Goal: Transaction & Acquisition: Purchase product/service

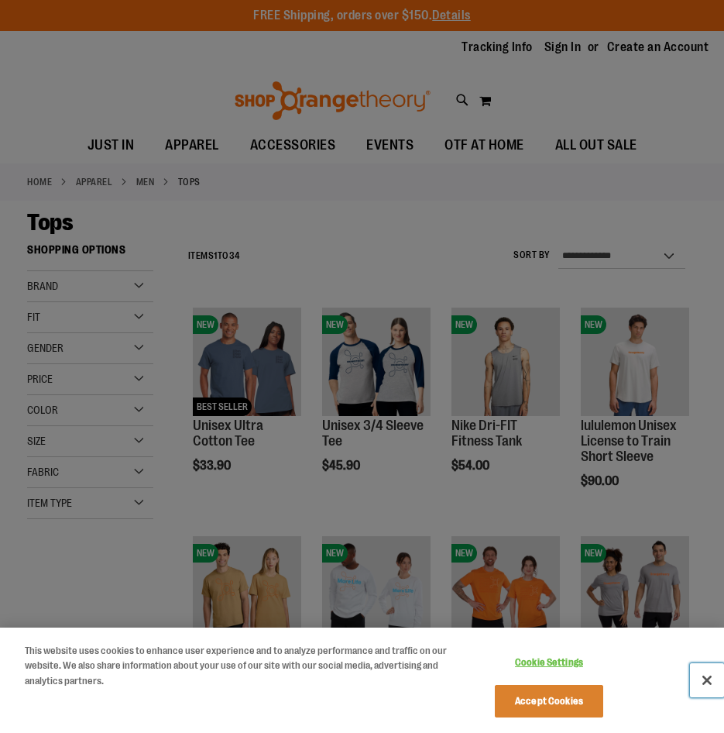
click at [712, 683] on button "Close" at bounding box center [707, 680] width 34 height 34
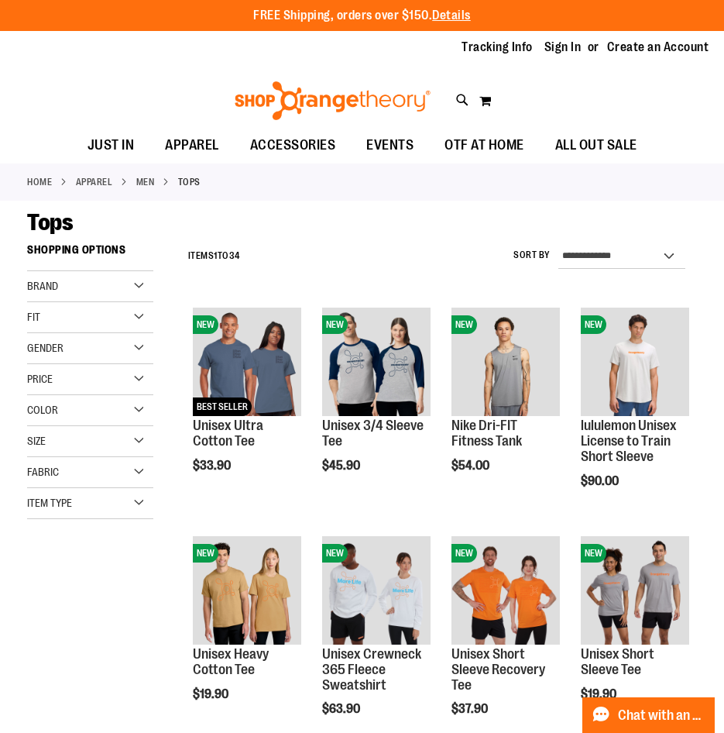
click at [136, 382] on div "Price" at bounding box center [90, 379] width 126 height 31
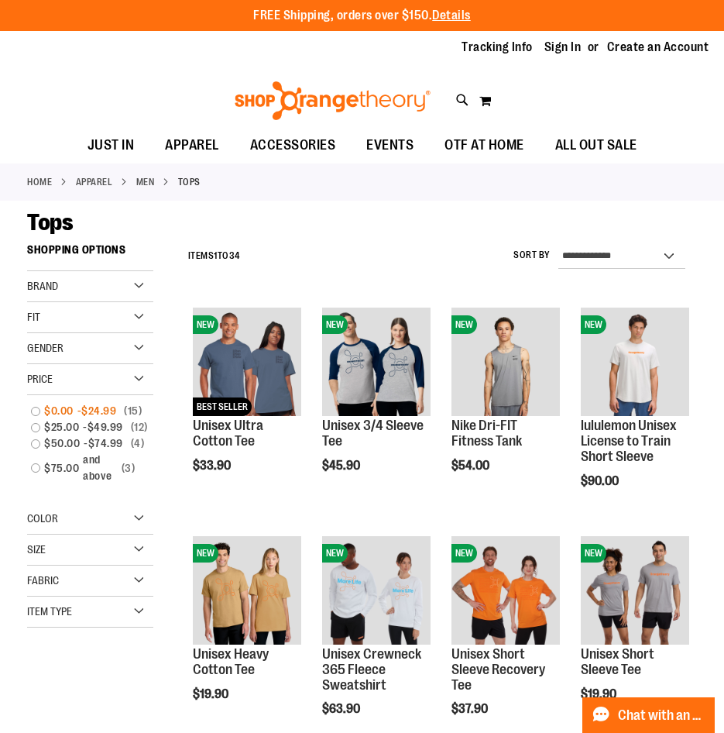
click at [30, 408] on link "$0.00 - $24.99 15 items" at bounding box center [83, 411] width 121 height 16
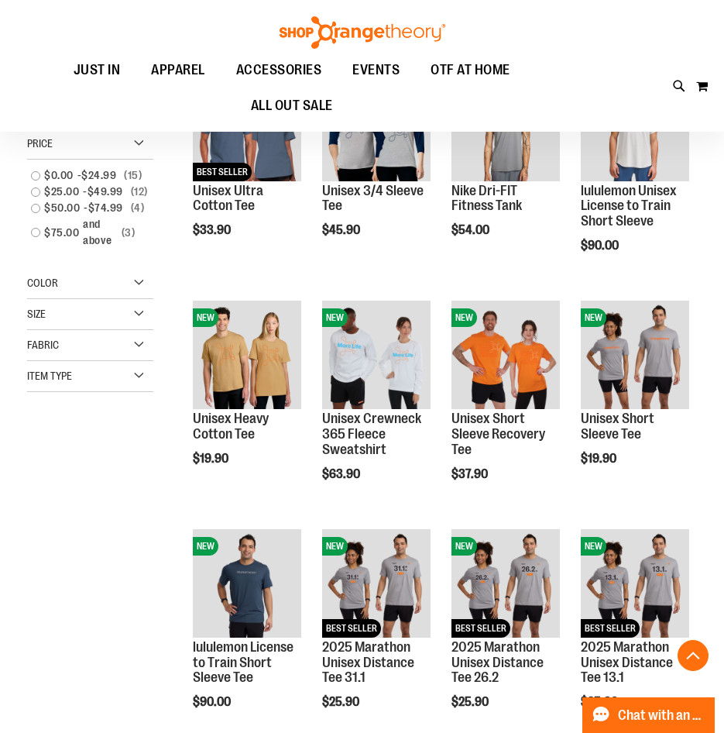
scroll to position [236, 0]
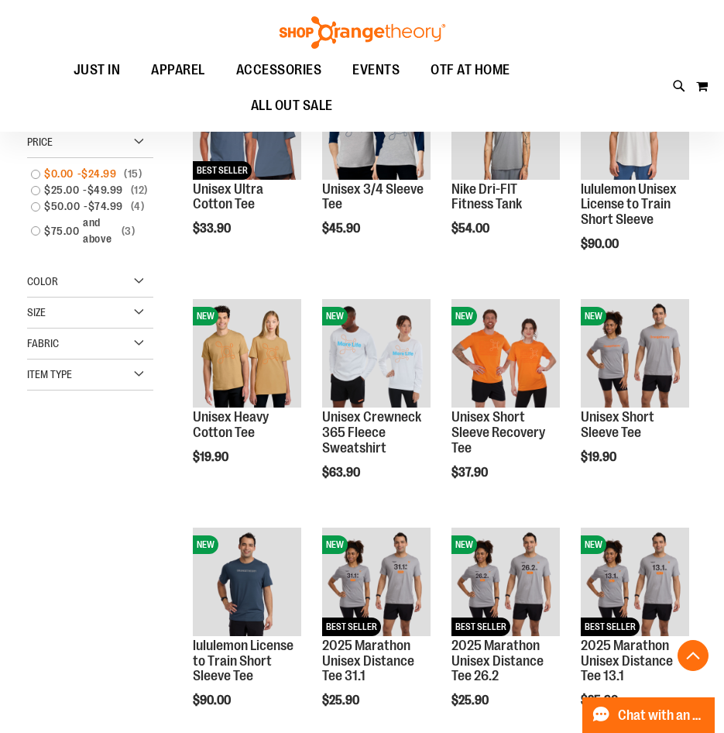
click at [33, 173] on link "$0.00 - $24.99 15 items" at bounding box center [83, 174] width 121 height 16
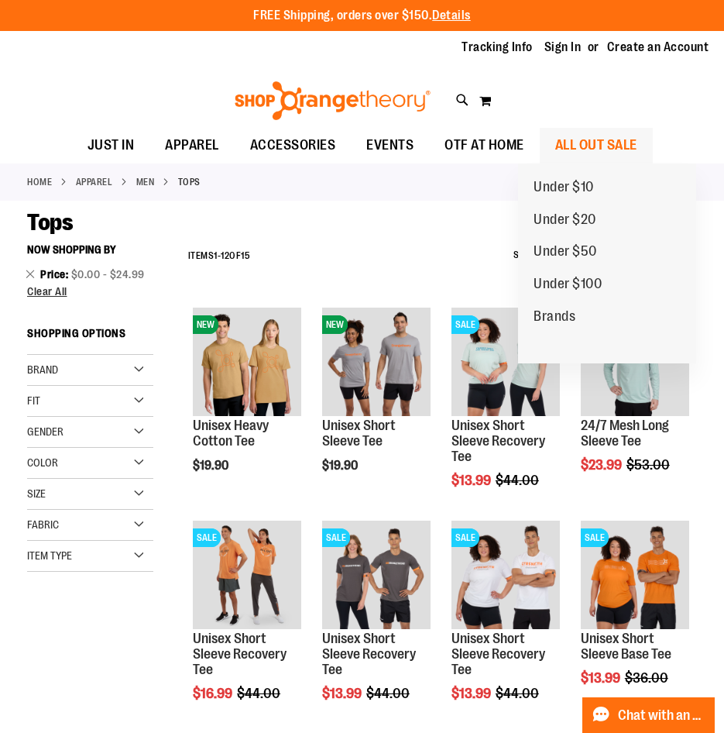
click at [638, 141] on span "ALL OUT SALE" at bounding box center [597, 145] width 82 height 35
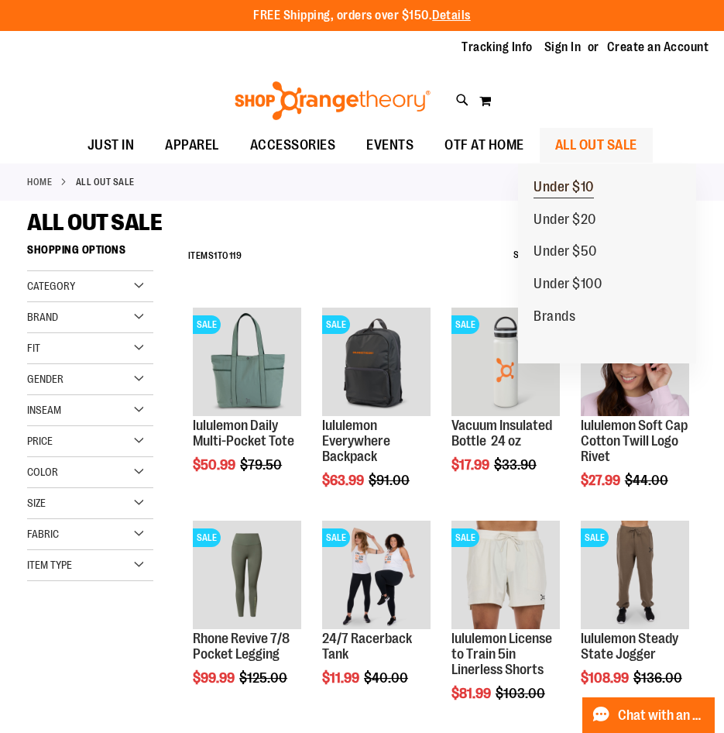
click at [585, 191] on span "Under $10" at bounding box center [564, 188] width 60 height 19
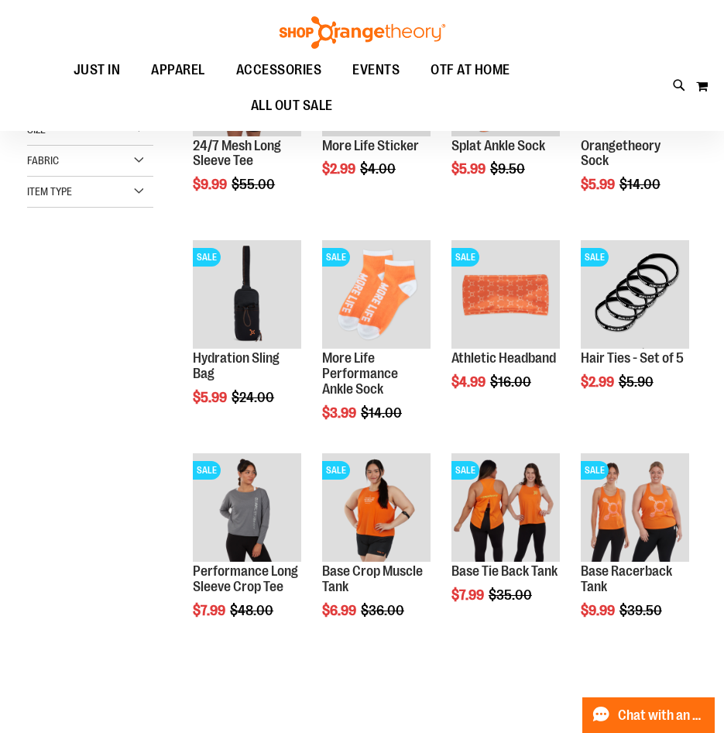
scroll to position [309, 0]
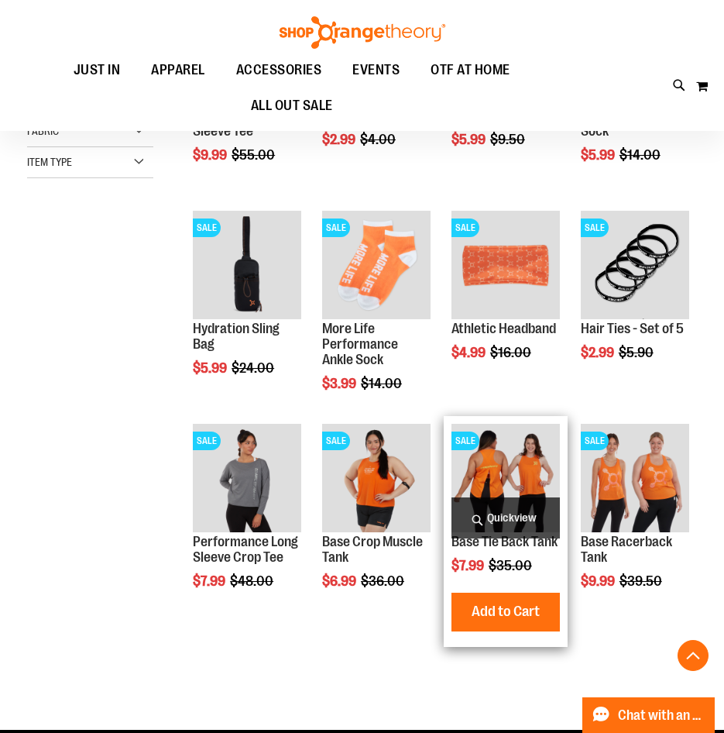
click at [539, 466] on img "product" at bounding box center [506, 478] width 108 height 108
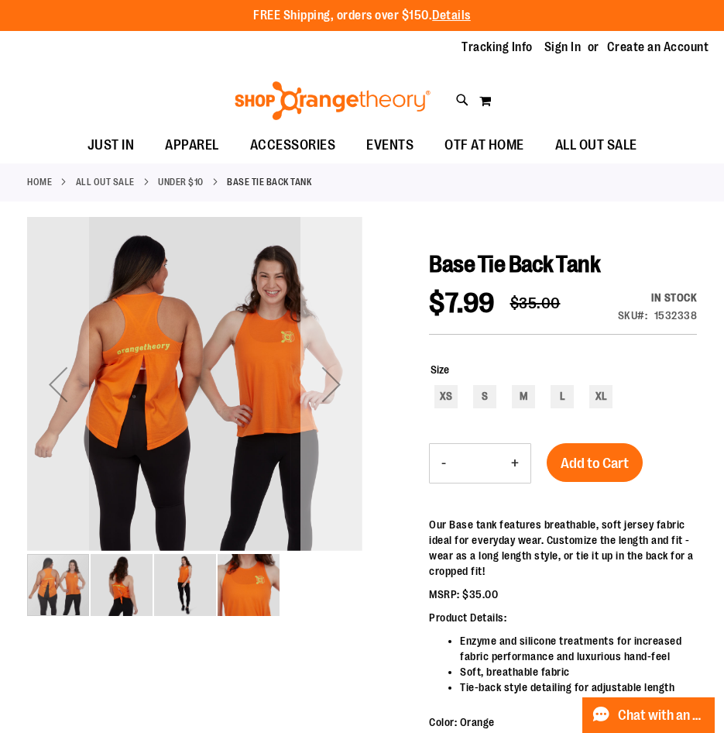
click at [322, 380] on div "Next" at bounding box center [332, 384] width 62 height 62
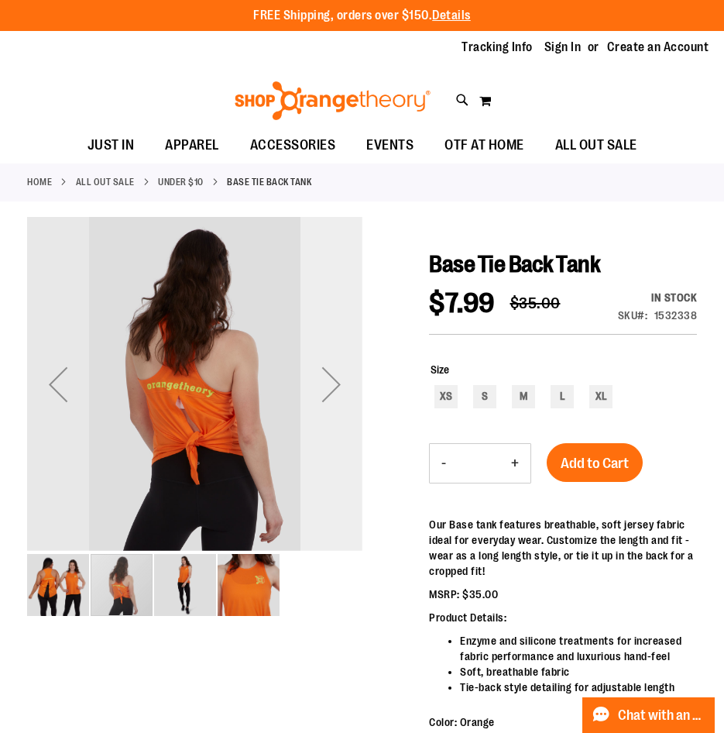
click at [322, 380] on div "Next" at bounding box center [332, 384] width 62 height 62
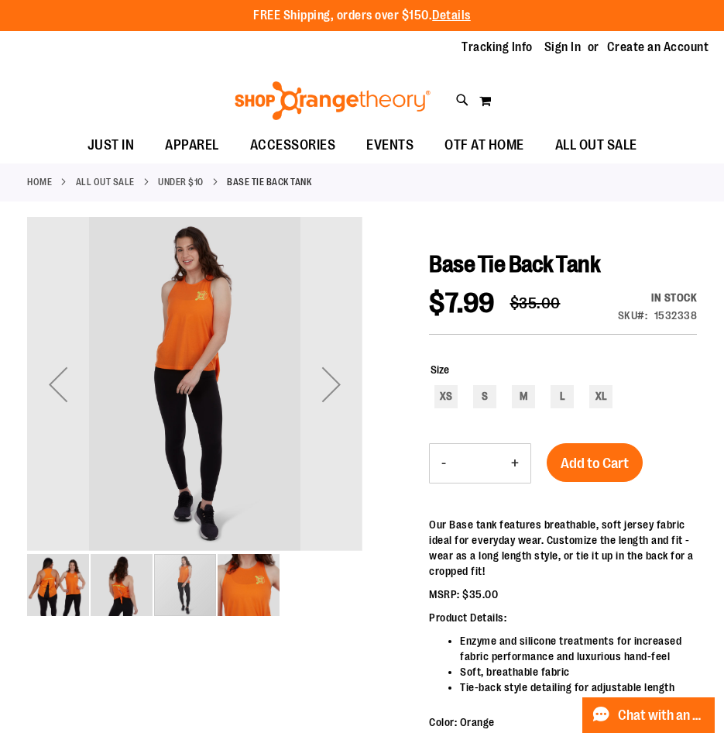
click at [243, 586] on img "image 4 of 4" at bounding box center [249, 585] width 62 height 62
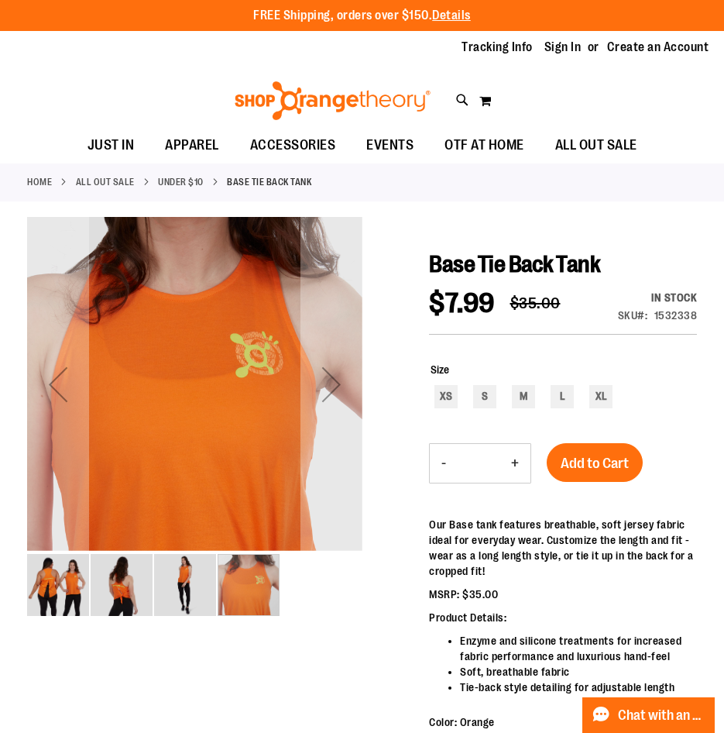
click at [164, 588] on img "image 3 of 4" at bounding box center [185, 585] width 62 height 62
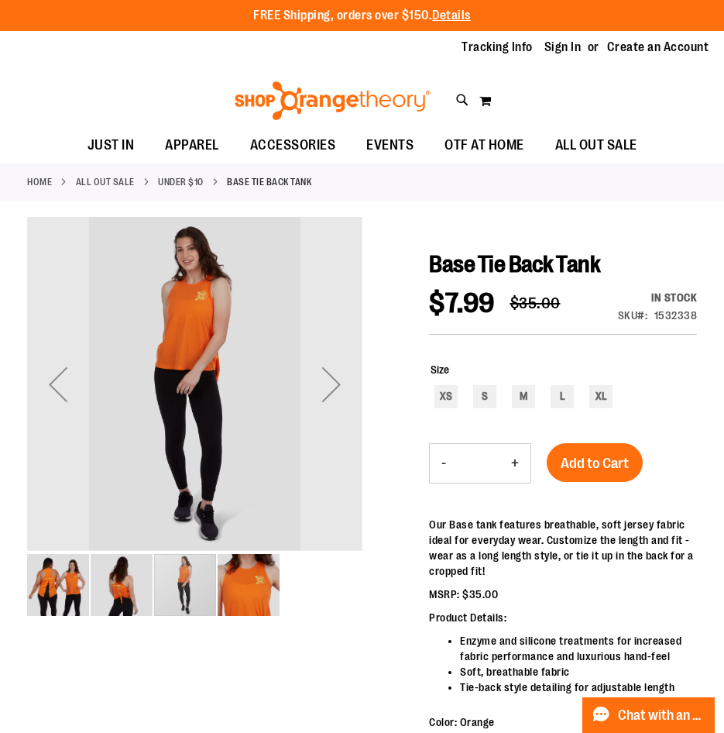
click at [249, 581] on img "image 4 of 4" at bounding box center [249, 585] width 62 height 62
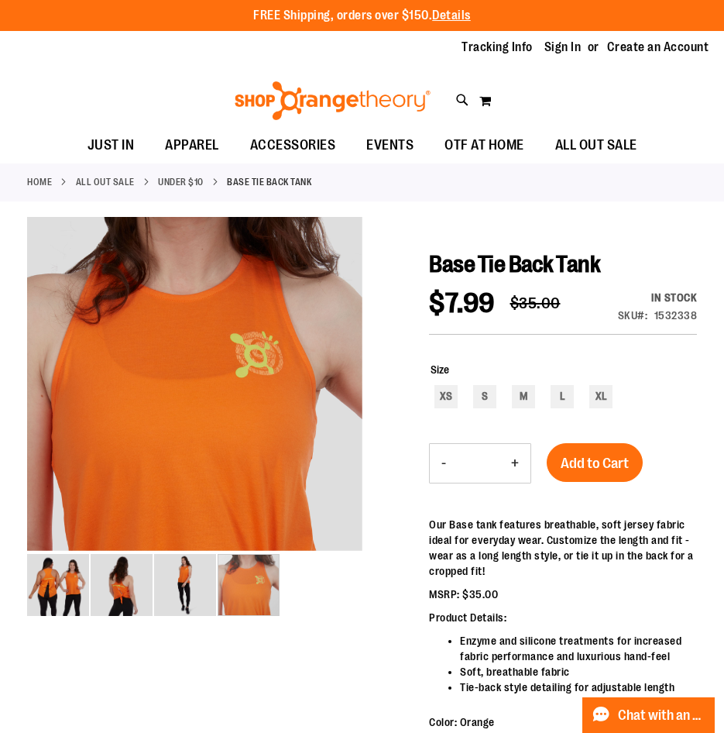
click at [204, 187] on link "Under $10" at bounding box center [181, 182] width 46 height 14
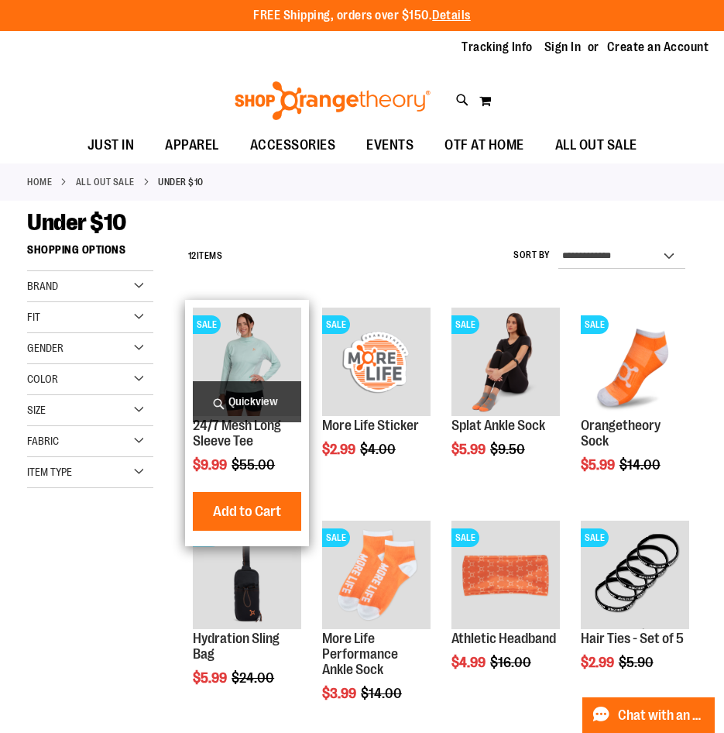
click at [263, 355] on img "product" at bounding box center [247, 362] width 108 height 108
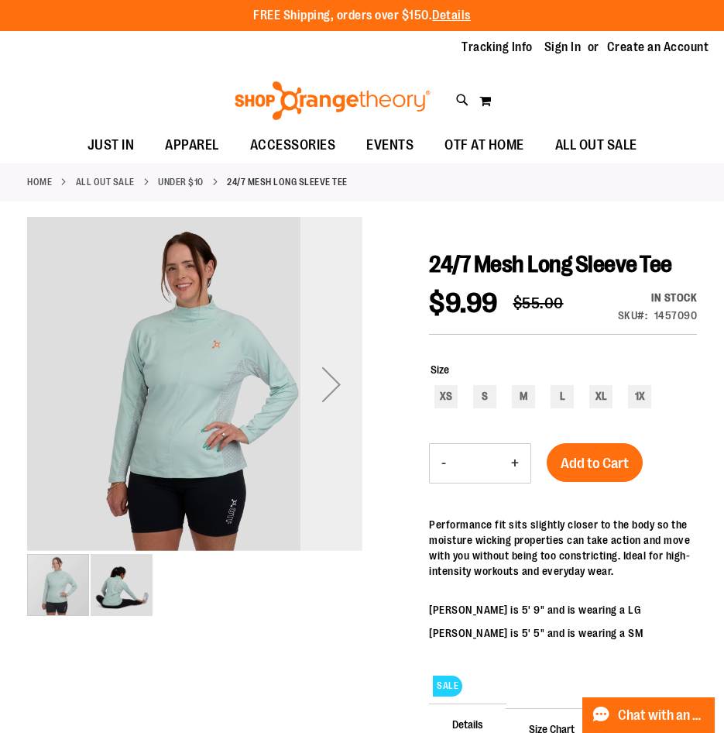
click at [337, 388] on div "Next" at bounding box center [332, 384] width 62 height 62
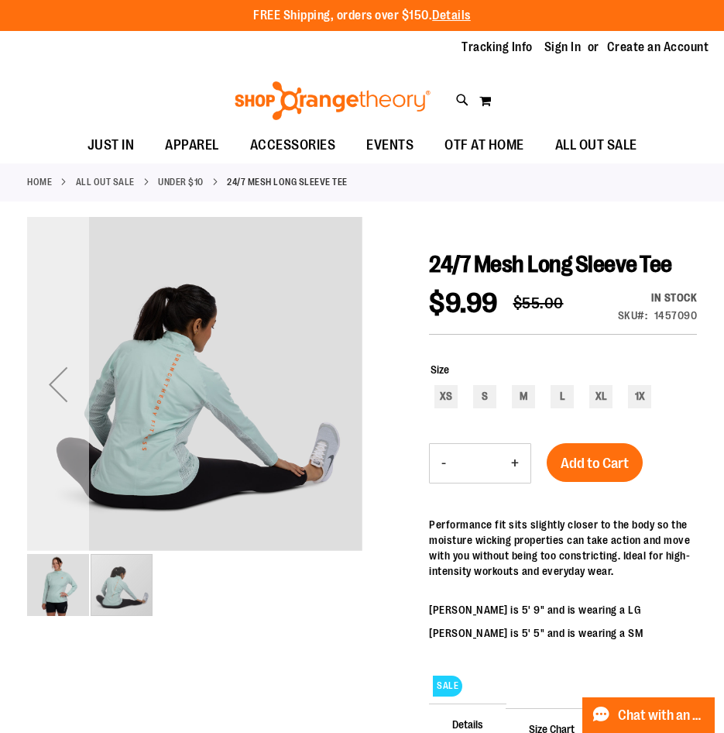
click at [66, 391] on div "Previous" at bounding box center [58, 384] width 62 height 62
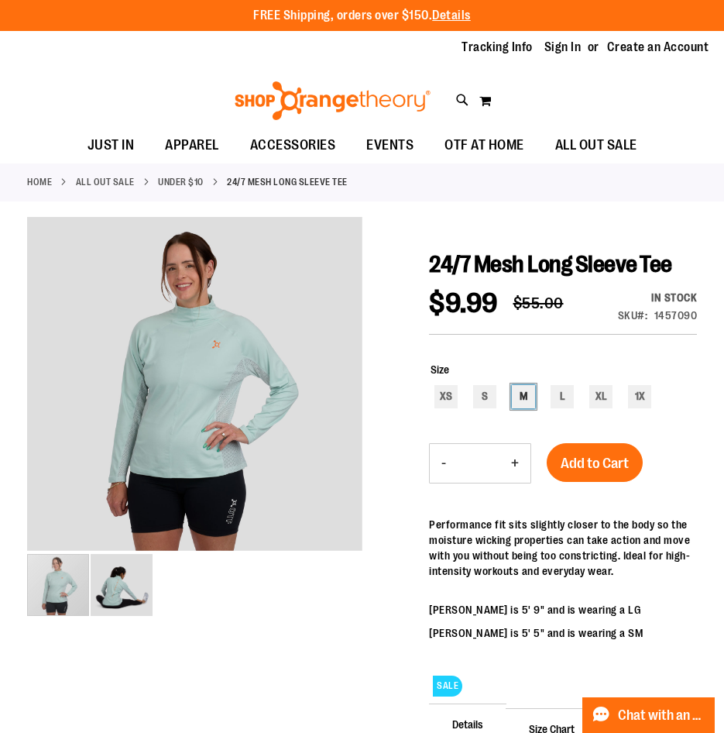
click at [528, 408] on div "M" at bounding box center [523, 396] width 23 height 23
type input "***"
click at [603, 472] on span "Add to Cart" at bounding box center [595, 463] width 68 height 17
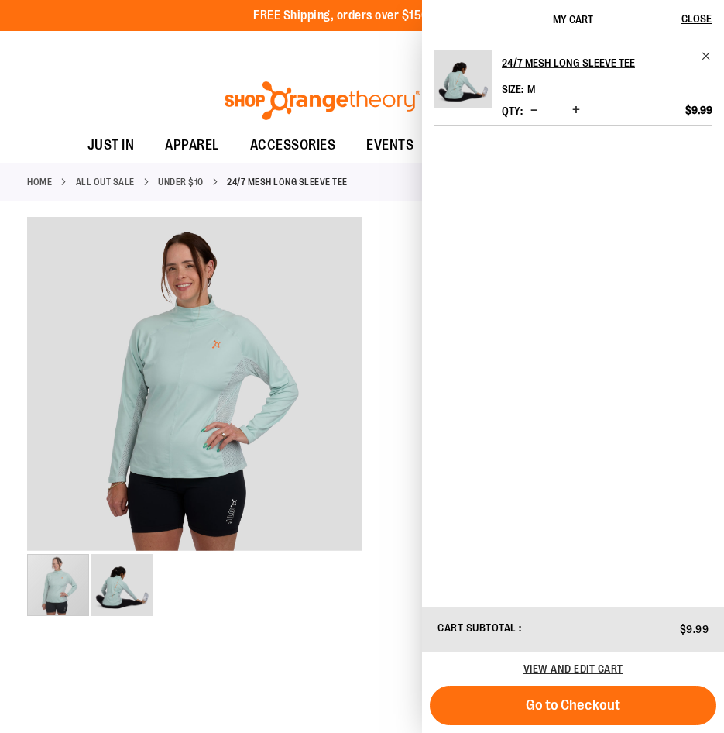
click at [204, 184] on link "Under $10" at bounding box center [181, 182] width 46 height 14
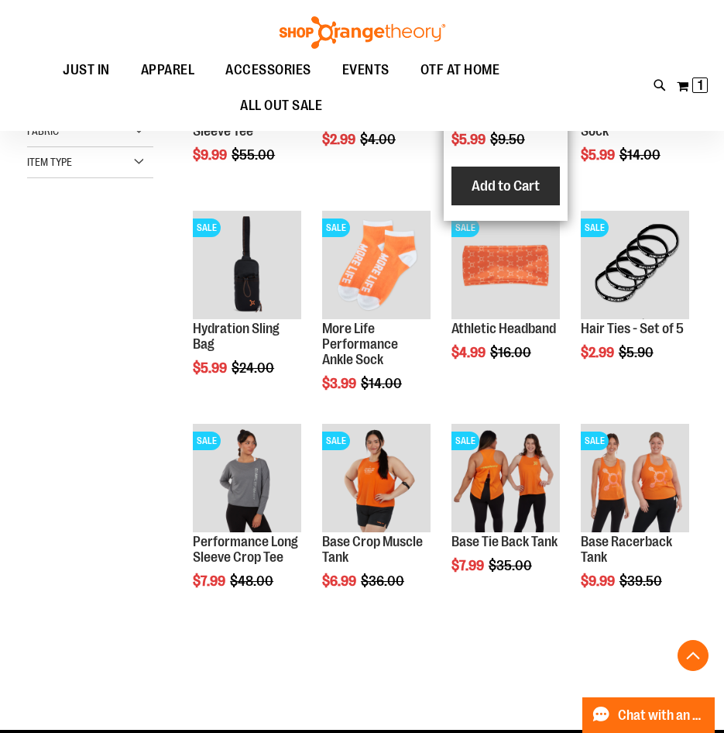
scroll to position [387, 0]
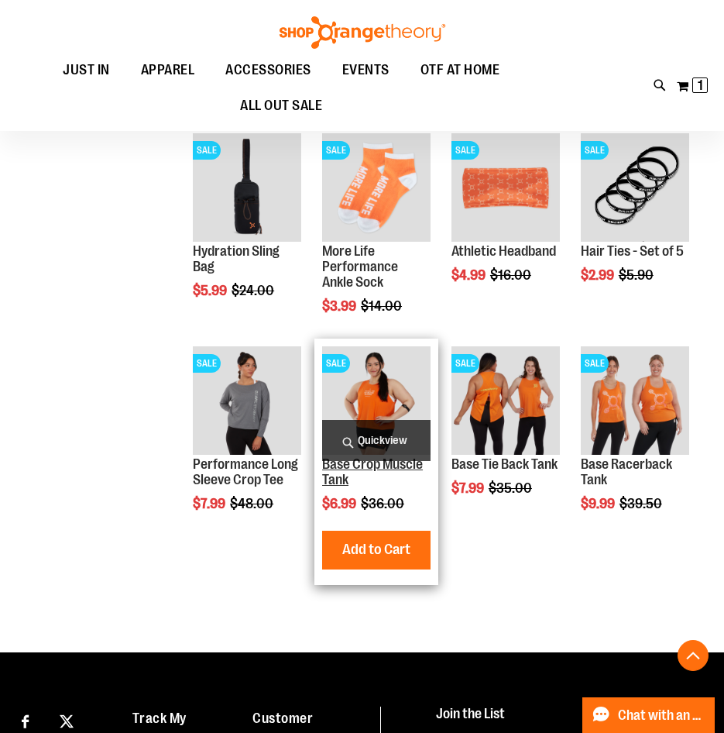
click at [367, 476] on link "Base Crop Muscle Tank" at bounding box center [372, 471] width 101 height 31
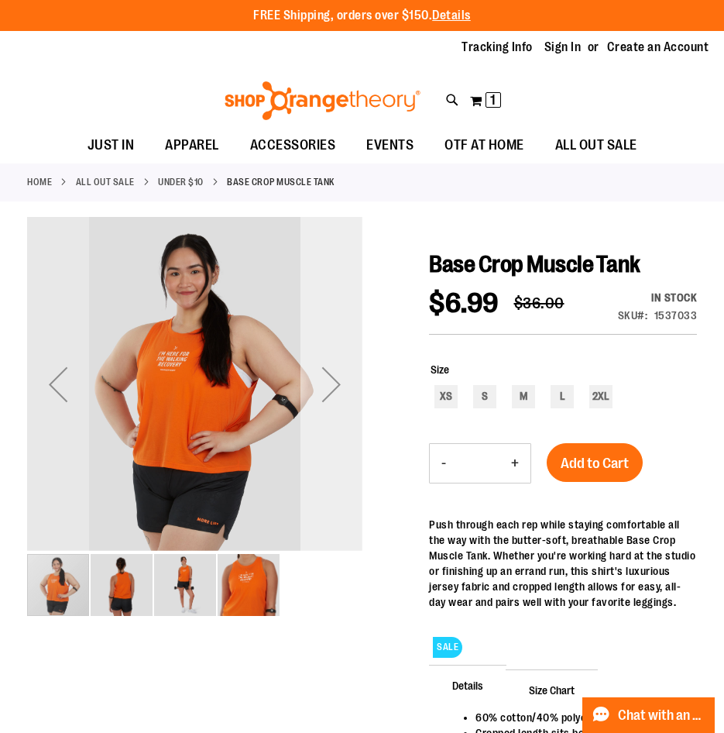
click at [335, 390] on div "Next" at bounding box center [332, 384] width 62 height 62
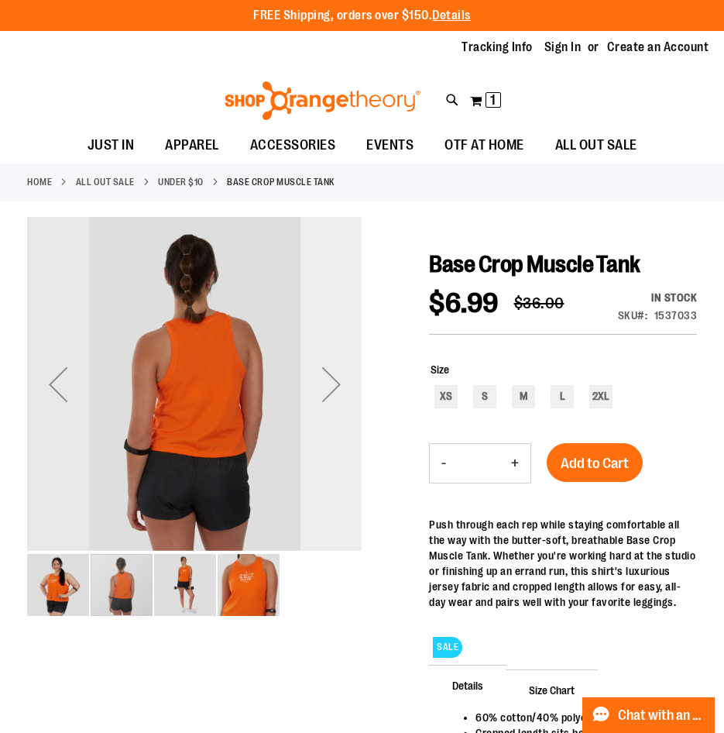
click at [335, 390] on div "Next" at bounding box center [332, 384] width 62 height 62
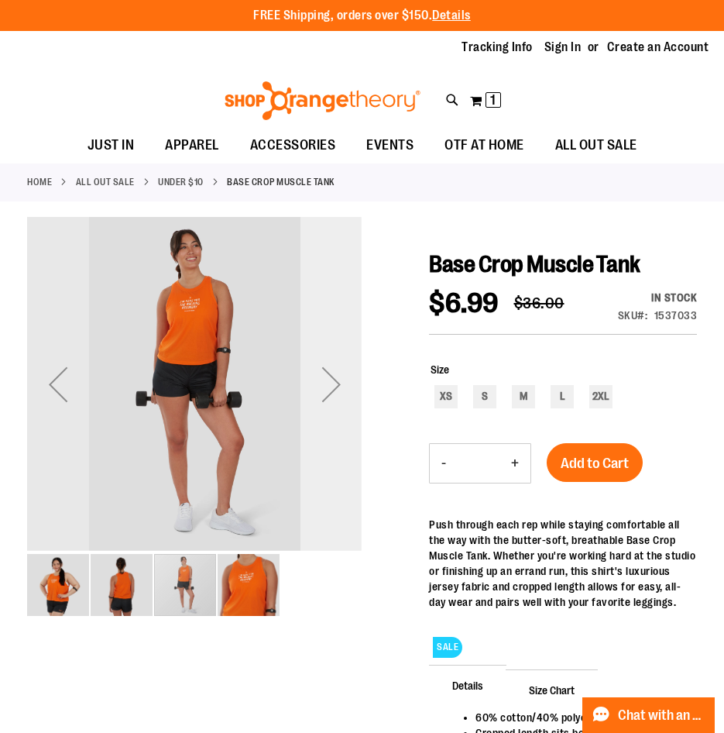
click at [335, 390] on div "Next" at bounding box center [332, 384] width 62 height 62
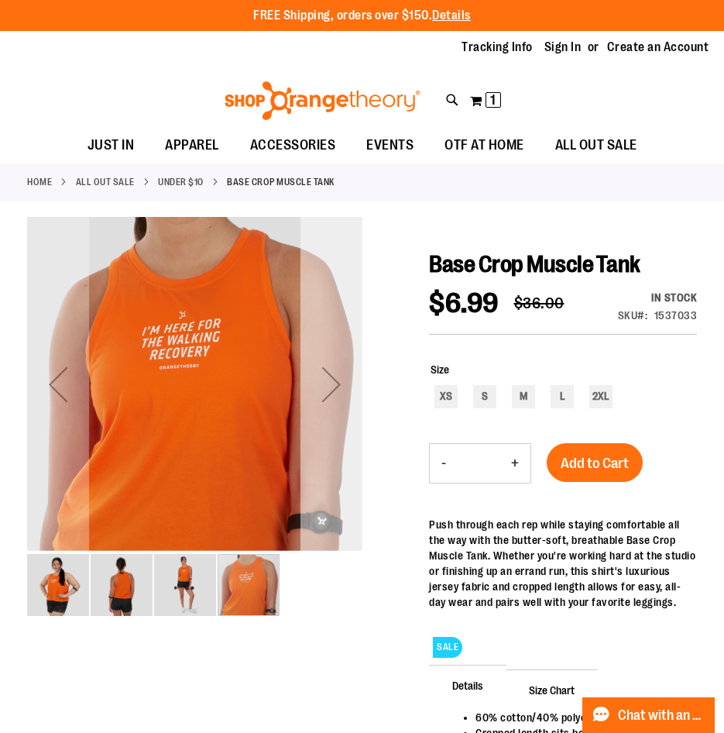
click at [335, 390] on div "Next" at bounding box center [332, 384] width 62 height 62
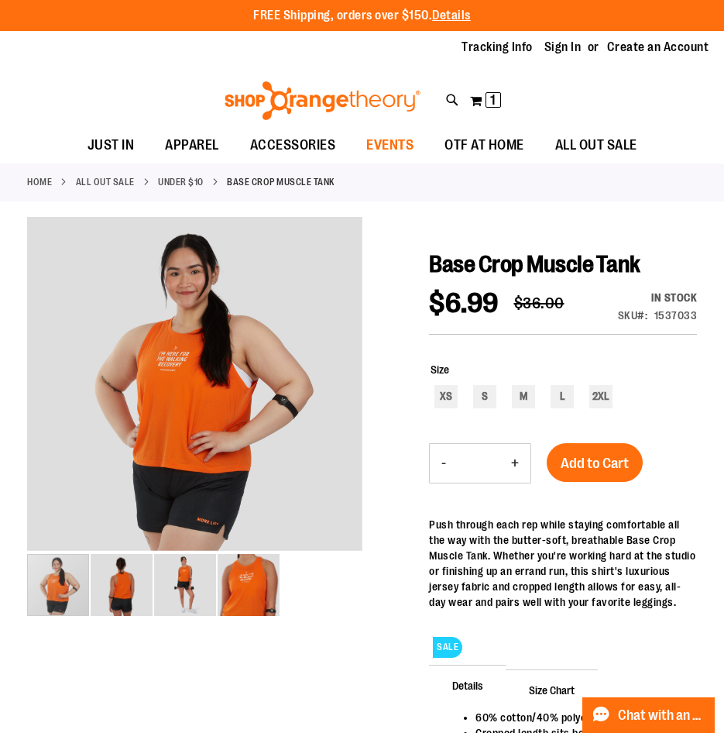
click at [371, 144] on span "EVENTS" at bounding box center [389, 145] width 47 height 35
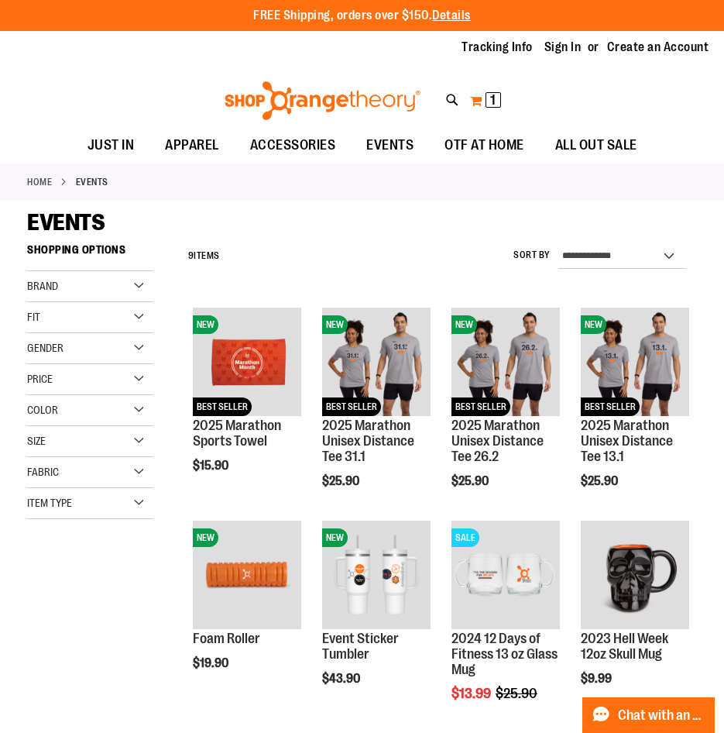
click at [487, 101] on span "1 1 items" at bounding box center [493, 99] width 15 height 15
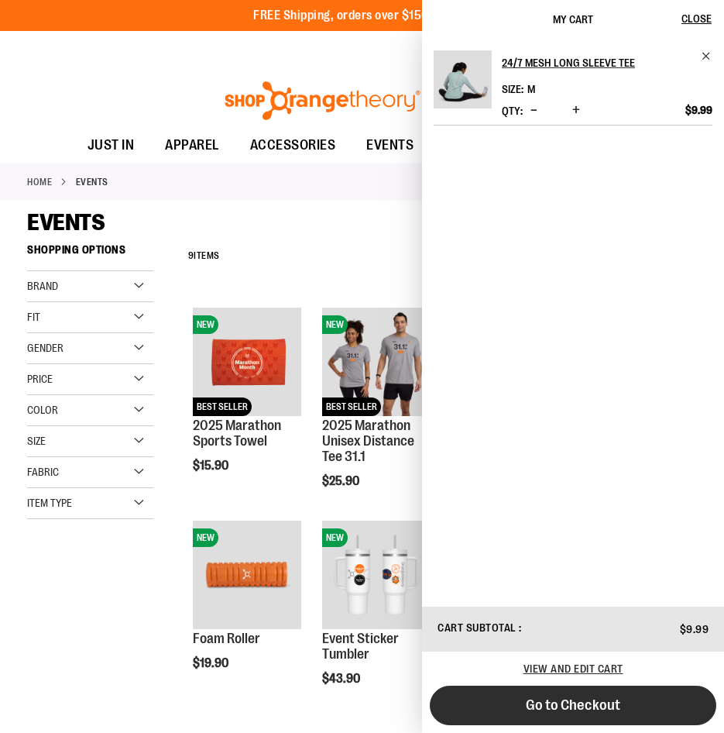
click at [610, 703] on span "Go to Checkout" at bounding box center [573, 705] width 95 height 17
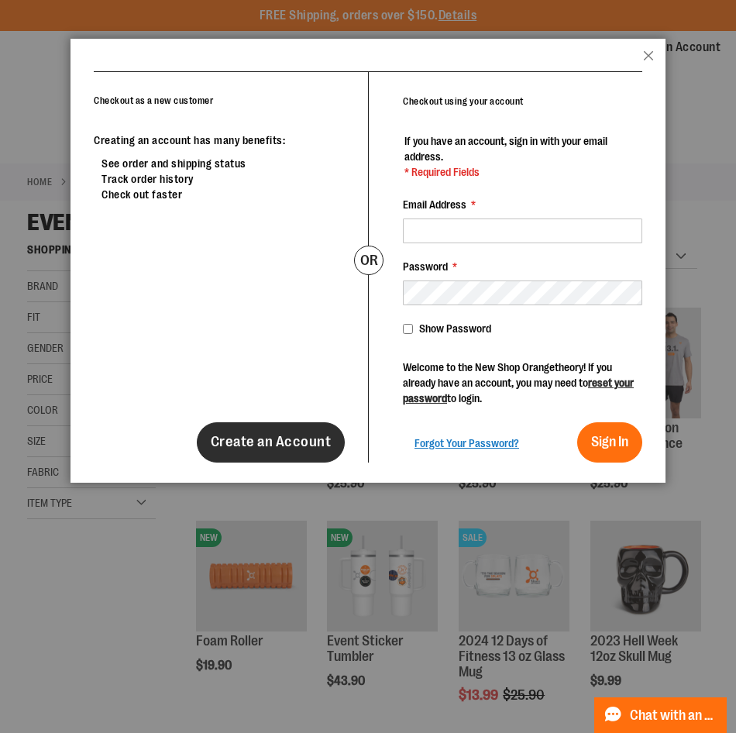
click at [214, 449] on link "Create an Account" at bounding box center [271, 442] width 149 height 40
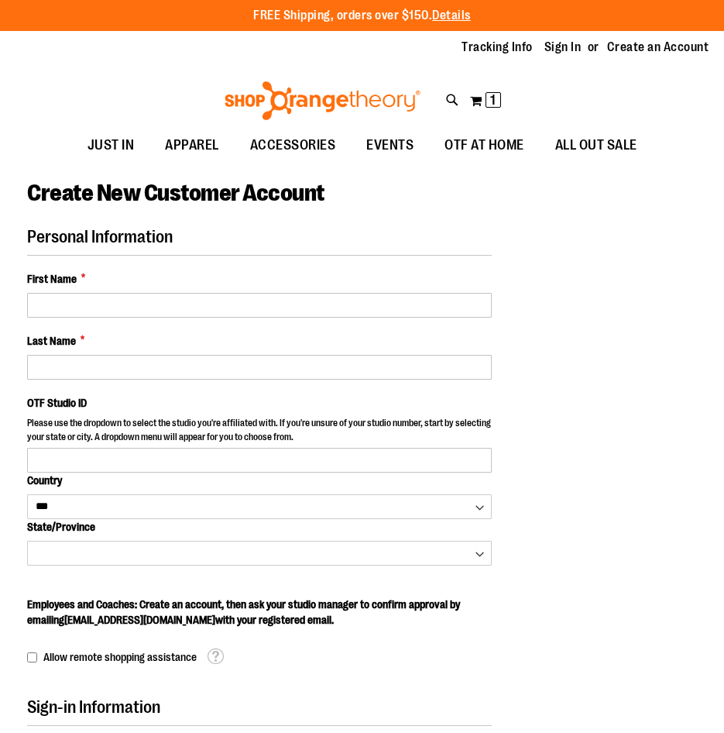
select select "***"
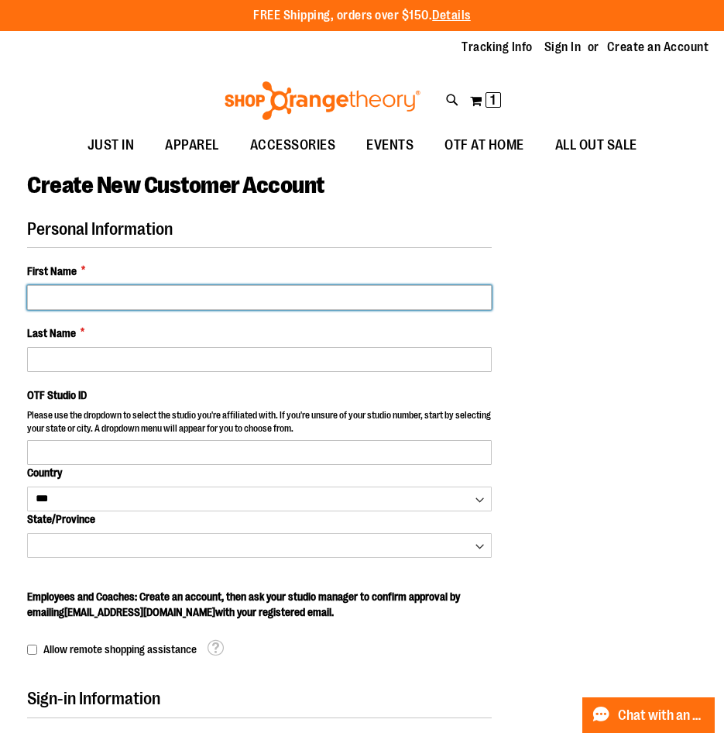
click at [261, 288] on input "First Name *" at bounding box center [259, 297] width 465 height 25
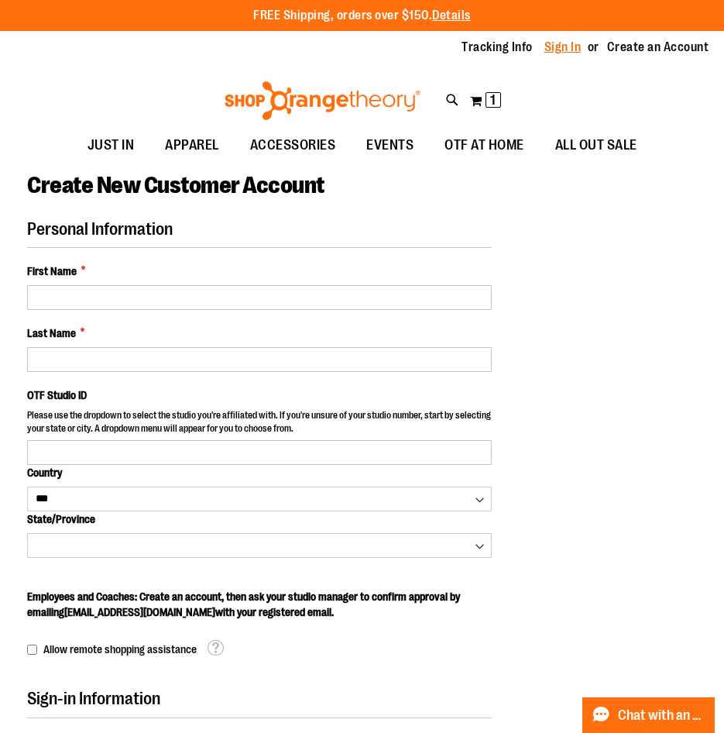
click at [545, 43] on link "Sign In" at bounding box center [563, 47] width 37 height 17
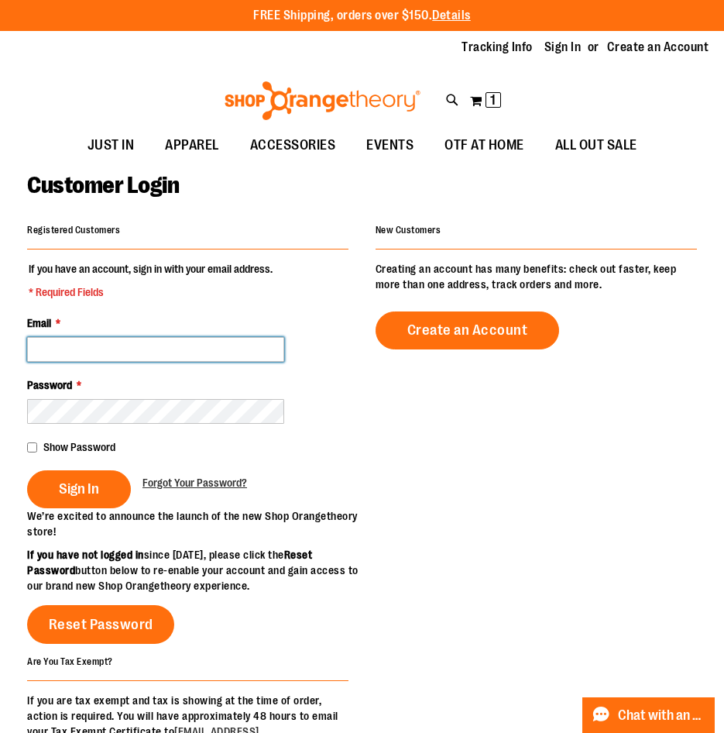
click at [101, 344] on input "Email *" at bounding box center [155, 349] width 257 height 25
type input "**********"
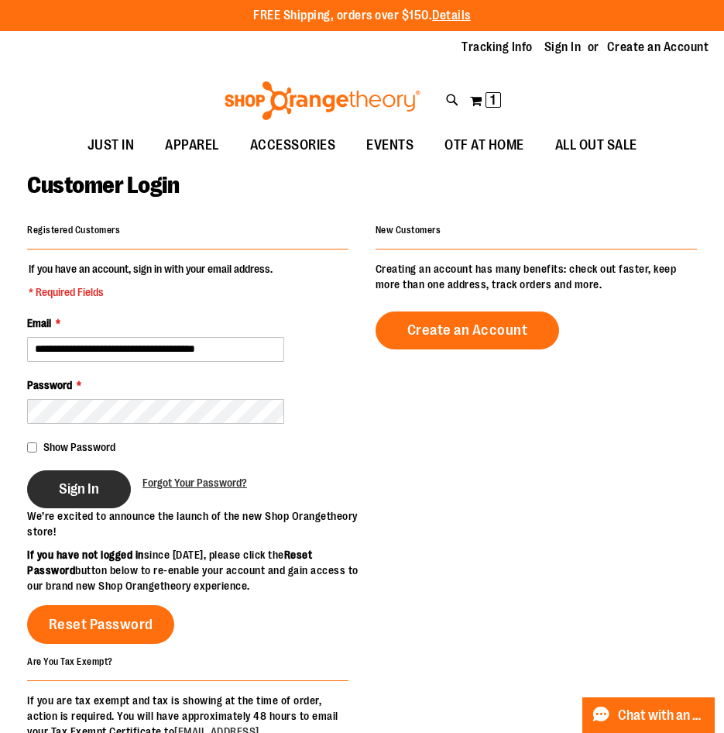
click at [99, 483] on span "Sign In" at bounding box center [79, 488] width 40 height 17
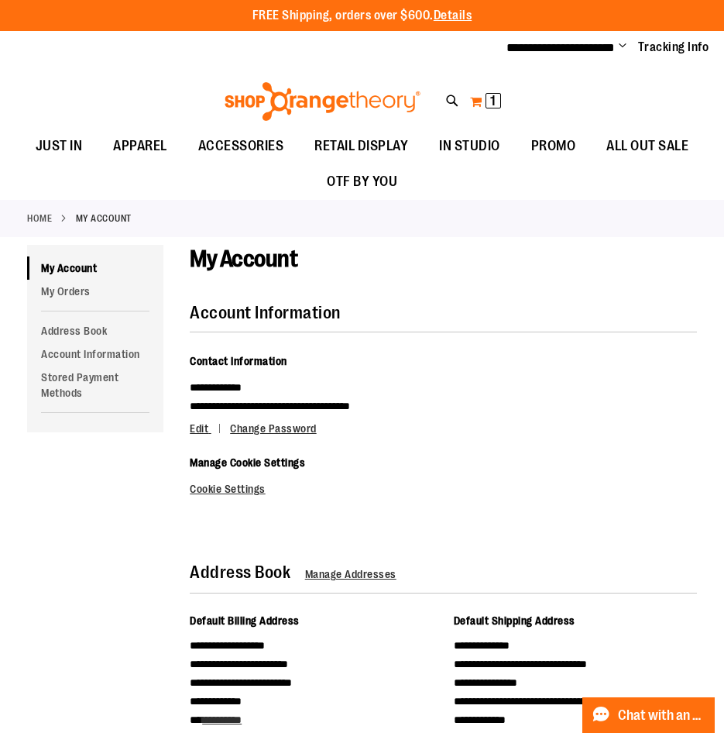
click at [487, 101] on span "1 1 items" at bounding box center [493, 100] width 15 height 15
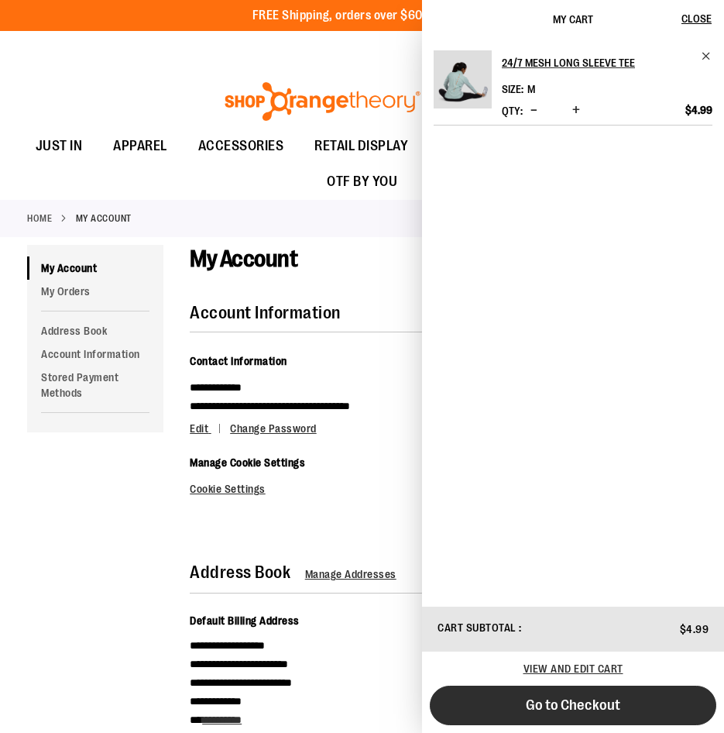
click at [573, 705] on span "Go to Checkout" at bounding box center [573, 705] width 95 height 17
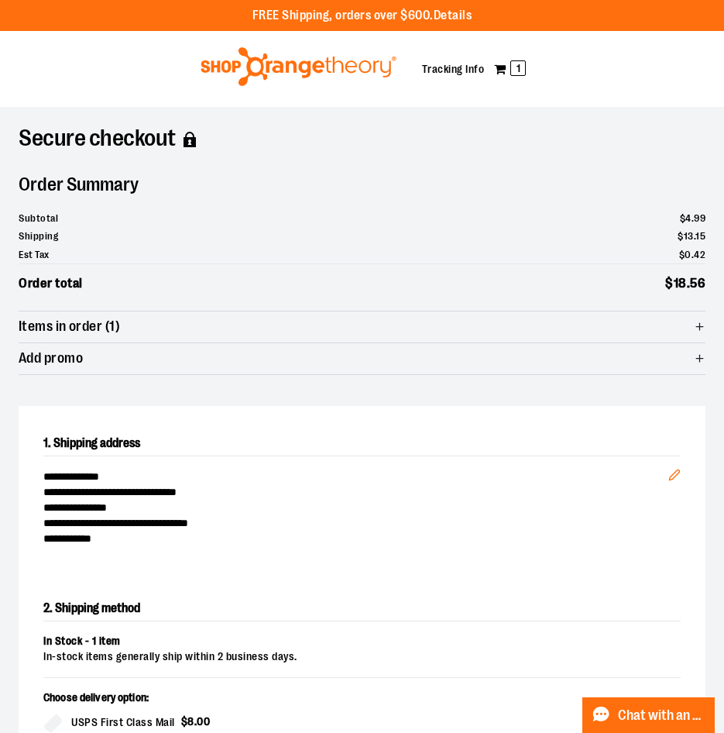
click at [696, 323] on icon "button" at bounding box center [700, 327] width 12 height 12
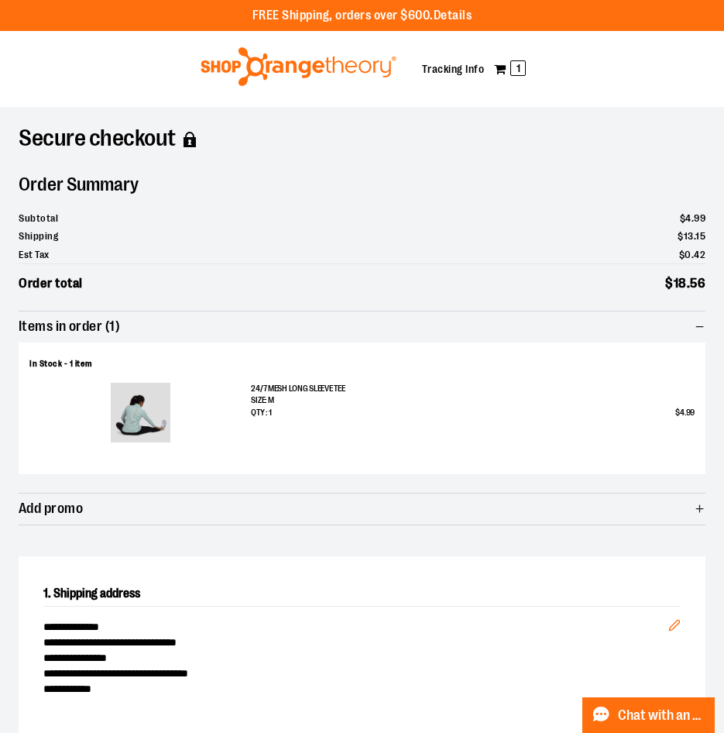
click at [698, 325] on icon "button" at bounding box center [700, 327] width 12 height 12
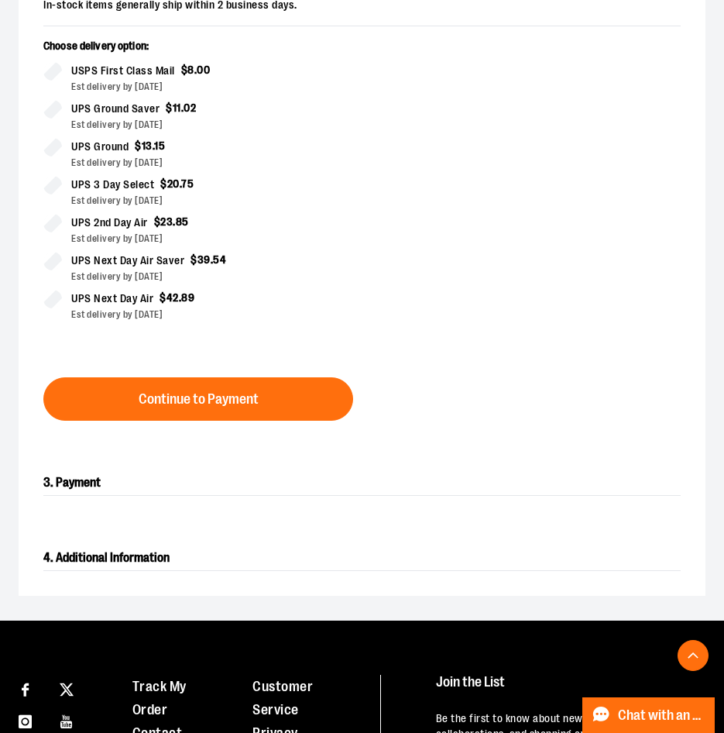
scroll to position [678, 0]
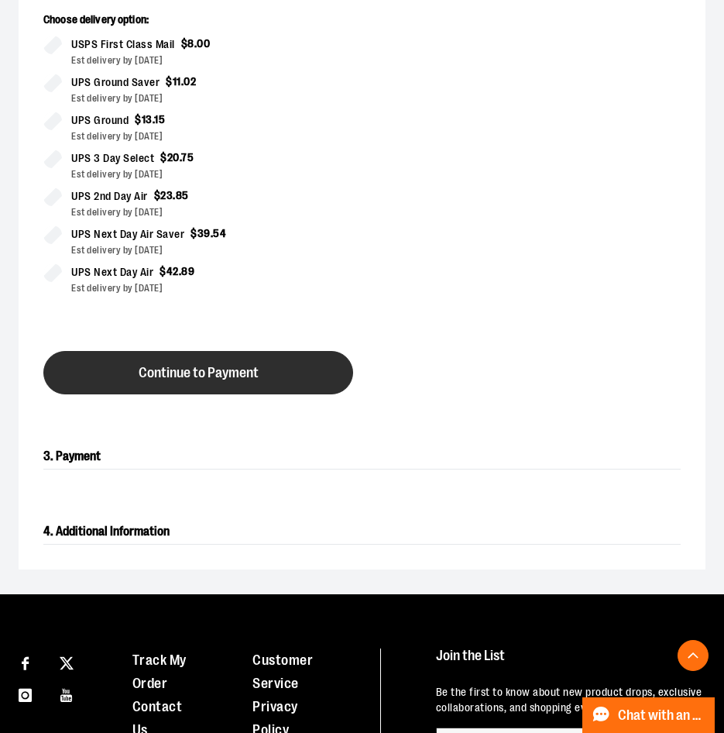
click at [188, 370] on span "Continue to Payment" at bounding box center [199, 373] width 120 height 15
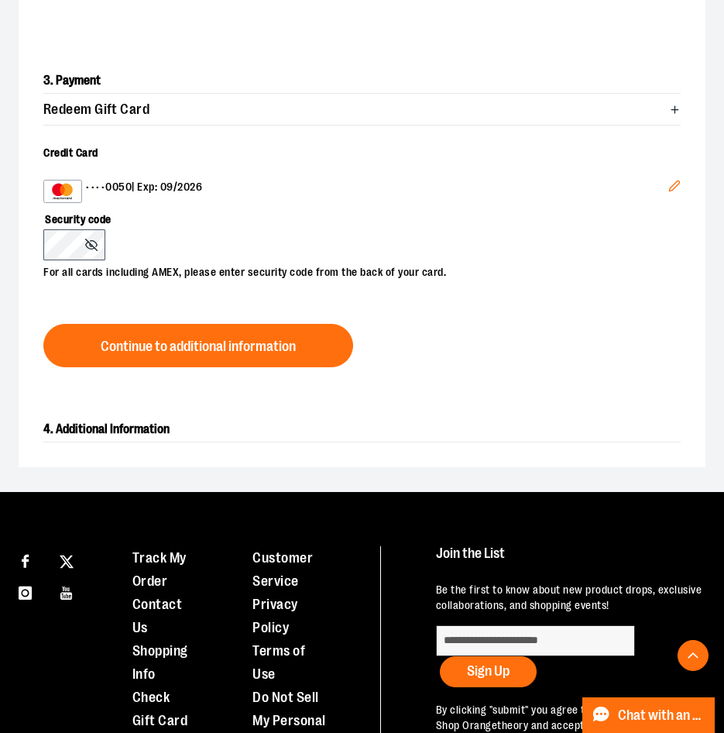
click at [139, 115] on span "Redeem Gift Card" at bounding box center [96, 109] width 106 height 15
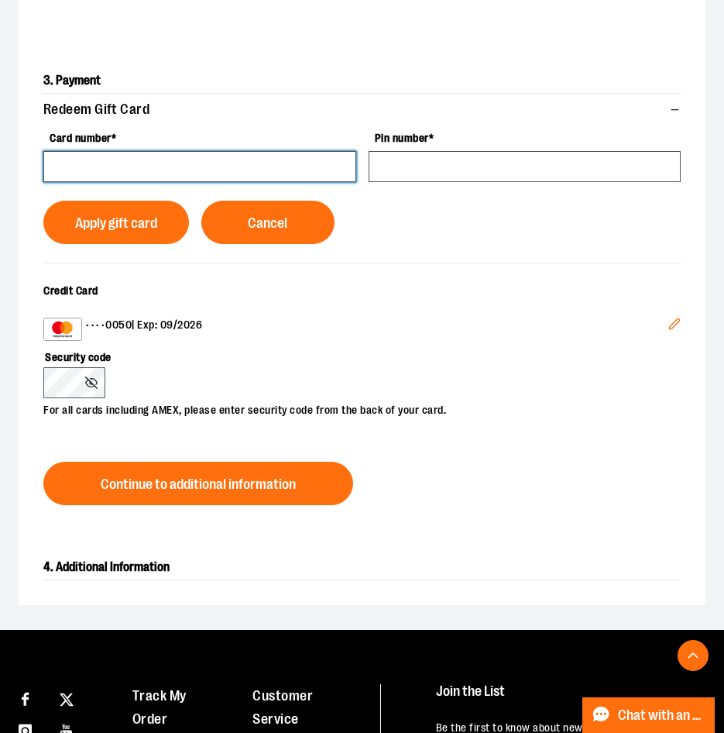
click at [159, 167] on input "Card number *" at bounding box center [199, 166] width 313 height 31
type input "**********"
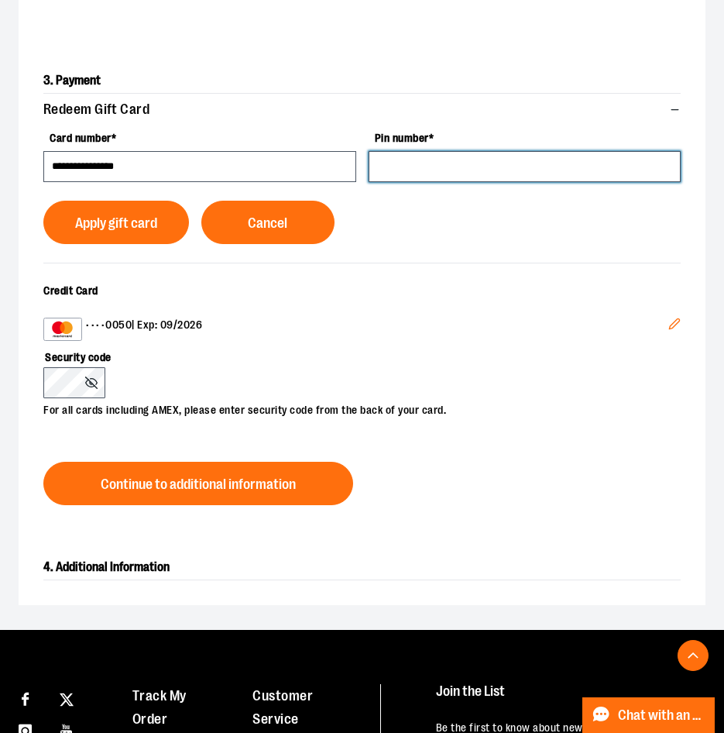
click at [464, 156] on input "Pin number *" at bounding box center [525, 166] width 313 height 31
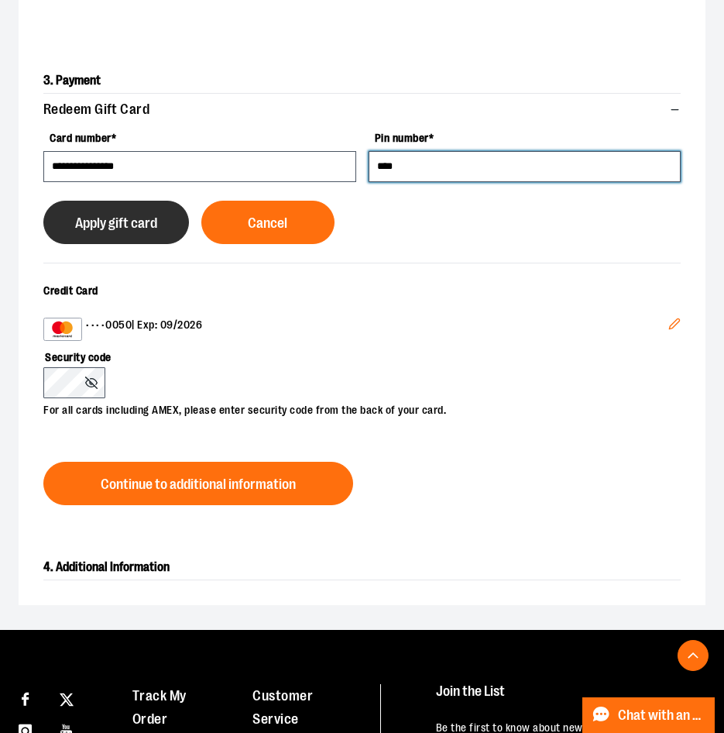
type input "****"
click at [77, 228] on span "Apply gift card" at bounding box center [116, 223] width 82 height 15
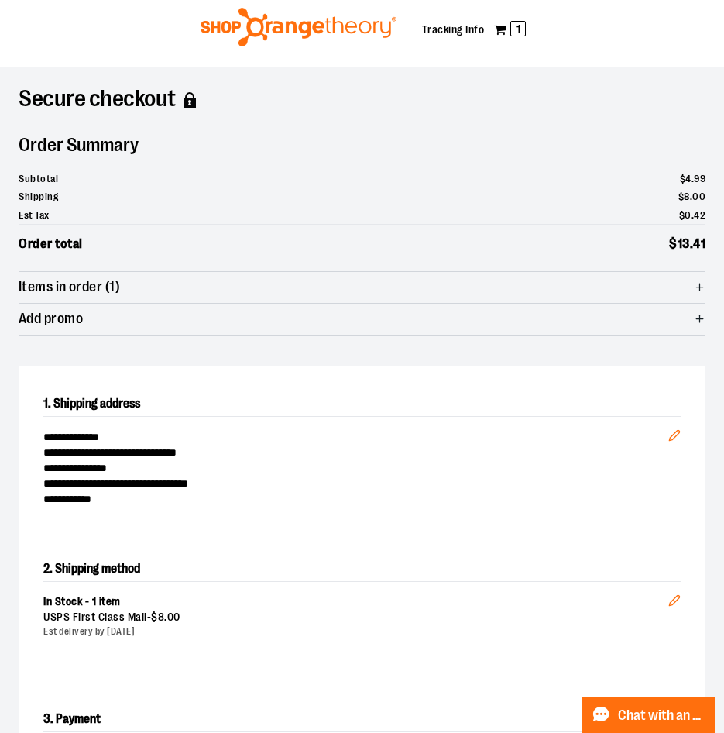
scroll to position [0, 0]
